Goal: Information Seeking & Learning: Learn about a topic

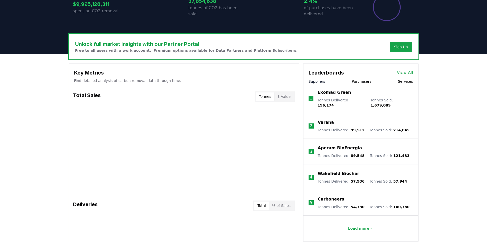
scroll to position [153, 0]
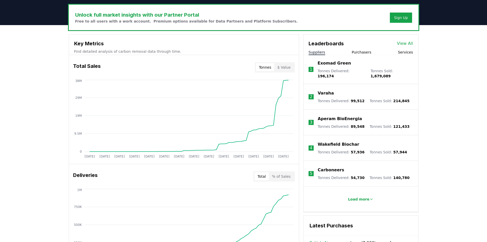
click at [286, 67] on button "$ Value" at bounding box center [283, 67] width 19 height 8
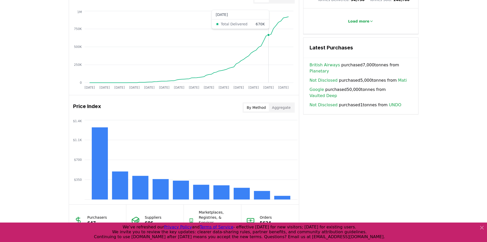
scroll to position [384, 0]
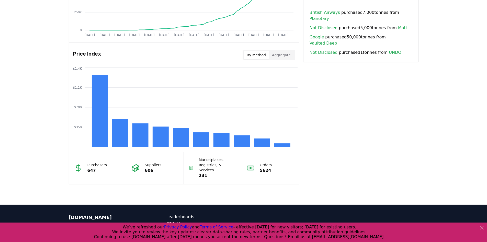
click at [279, 56] on button "Aggregate" at bounding box center [281, 55] width 25 height 8
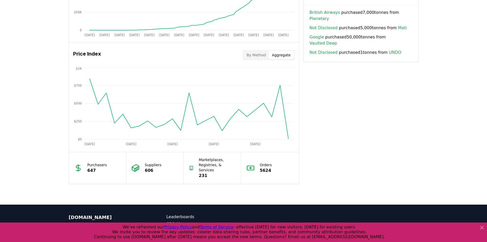
click at [263, 55] on button "By Method" at bounding box center [256, 55] width 25 height 8
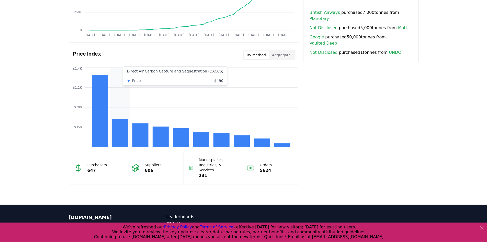
click at [116, 125] on rect at bounding box center [120, 133] width 16 height 28
click at [125, 127] on rect at bounding box center [120, 133] width 16 height 28
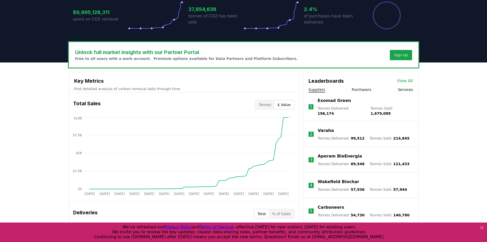
scroll to position [0, 0]
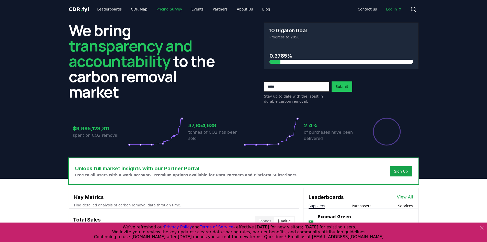
click at [174, 8] on link "Pricing Survey" at bounding box center [169, 9] width 34 height 9
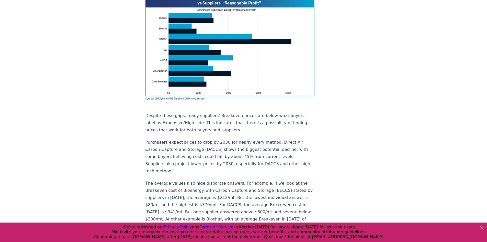
scroll to position [460, 0]
